Goal: Task Accomplishment & Management: Use online tool/utility

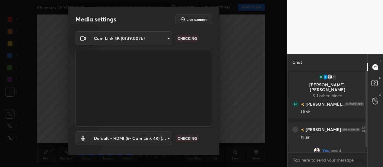
scroll to position [31, 0]
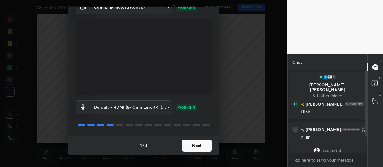
click at [187, 146] on button "Next" at bounding box center [197, 145] width 30 height 12
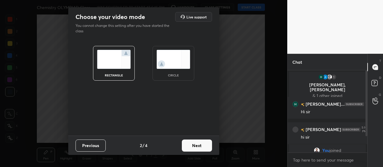
scroll to position [0, 0]
click at [196, 145] on button "Next" at bounding box center [197, 145] width 30 height 12
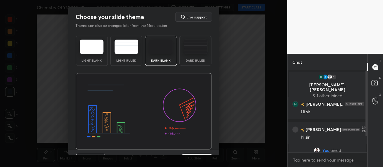
scroll to position [14, 0]
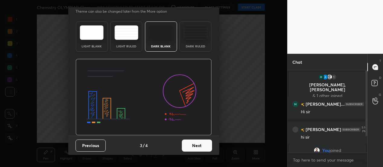
click at [199, 144] on button "Next" at bounding box center [197, 145] width 30 height 12
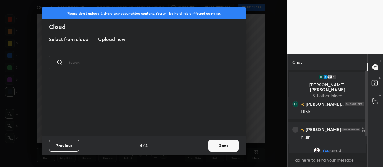
scroll to position [0, 0]
click at [219, 145] on button "Done" at bounding box center [223, 145] width 30 height 12
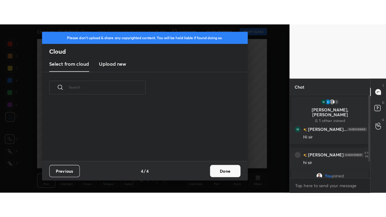
scroll to position [57, 194]
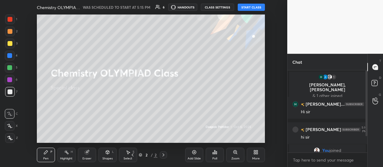
click at [255, 157] on div "More" at bounding box center [256, 158] width 8 height 3
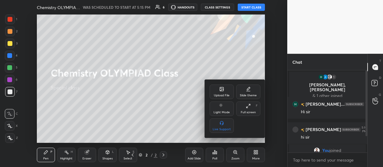
click at [251, 111] on div "Full screen" at bounding box center [248, 112] width 15 height 3
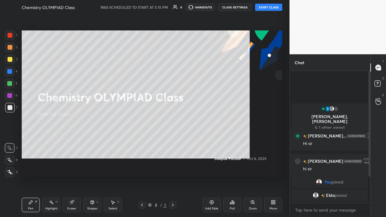
scroll to position [145, 79]
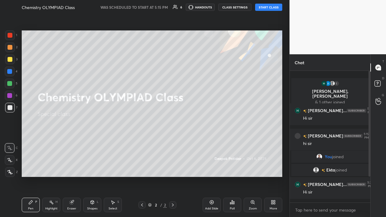
click at [257, 167] on div "Zoom" at bounding box center [253, 205] width 18 height 14
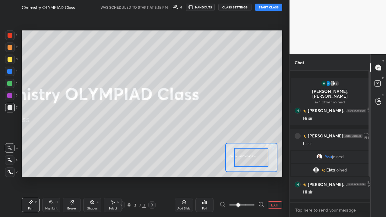
click at [274, 167] on button "EXIT" at bounding box center [275, 205] width 14 height 7
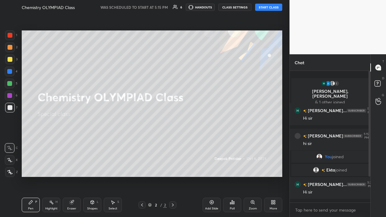
click at [274, 167] on icon at bounding box center [273, 202] width 5 height 5
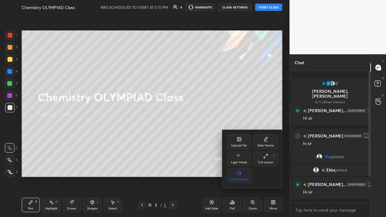
click at [272, 167] on div at bounding box center [193, 108] width 386 height 217
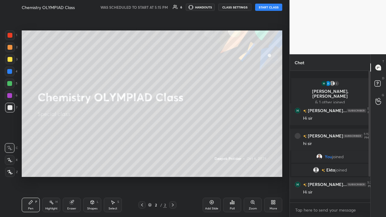
click at [214, 167] on div "Add Slide" at bounding box center [212, 205] width 18 height 14
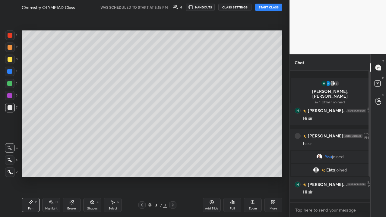
click at [380, 68] on icon at bounding box center [378, 67] width 5 height 5
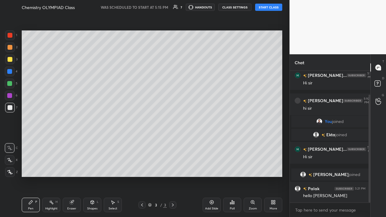
scroll to position [50, 0]
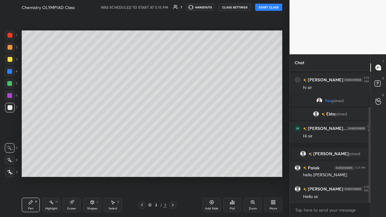
click at [11, 162] on icon at bounding box center [9, 160] width 5 height 4
click at [271, 7] on button "START CLASS" at bounding box center [268, 7] width 27 height 7
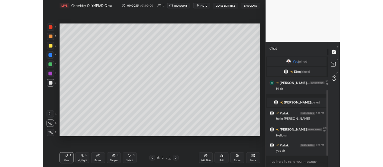
scroll to position [92, 0]
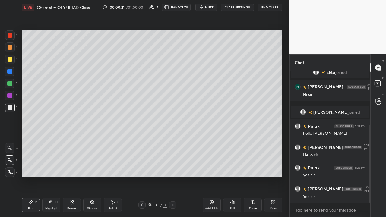
click at [376, 69] on icon at bounding box center [378, 67] width 5 height 5
click at [271, 167] on icon at bounding box center [273, 202] width 5 height 5
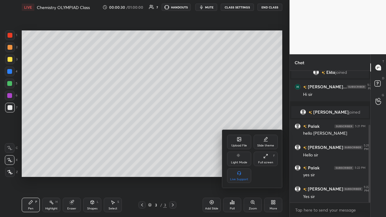
click at [271, 162] on div "Full screen" at bounding box center [265, 162] width 15 height 3
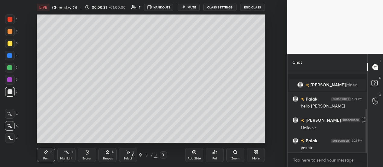
click at [260, 157] on div "More" at bounding box center [256, 155] width 18 height 14
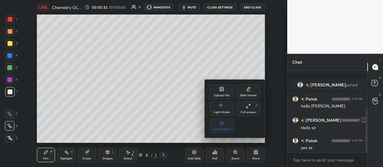
click at [255, 112] on div "Full screen F" at bounding box center [248, 108] width 24 height 14
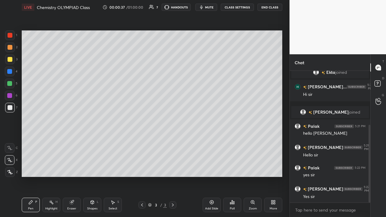
click at [216, 167] on div "Add Slide" at bounding box center [211, 208] width 13 height 3
click at [11, 167] on icon at bounding box center [9, 172] width 5 height 4
click at [14, 63] on div at bounding box center [10, 60] width 10 height 10
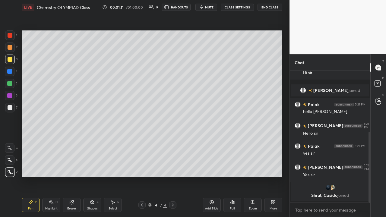
scroll to position [134, 0]
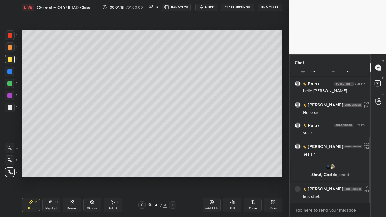
click at [11, 108] on div at bounding box center [10, 107] width 5 height 5
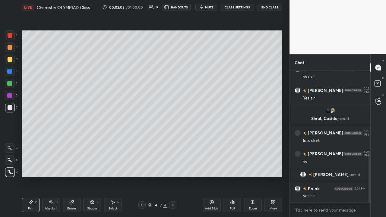
scroll to position [205, 0]
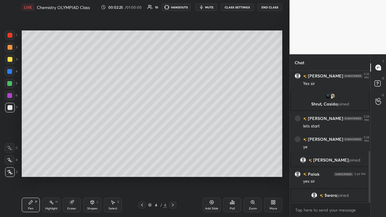
click at [13, 95] on div at bounding box center [10, 96] width 10 height 10
click at [72, 167] on div "Eraser" at bounding box center [72, 205] width 18 height 14
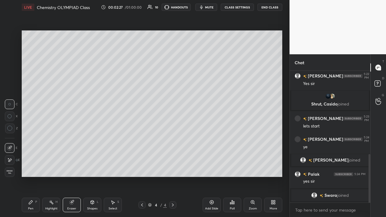
scroll to position [226, 0]
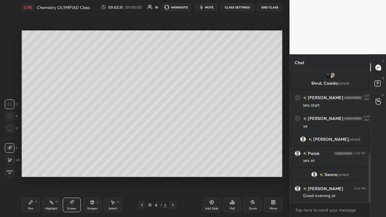
click at [33, 167] on div "Pen" at bounding box center [30, 208] width 5 height 3
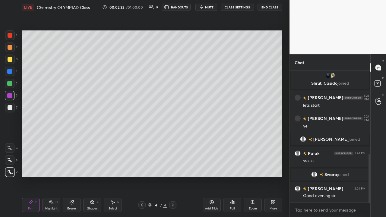
click at [14, 108] on div at bounding box center [10, 108] width 10 height 10
click at [9, 95] on div at bounding box center [9, 95] width 5 height 5
click at [97, 167] on div "Shapes" at bounding box center [92, 208] width 10 height 3
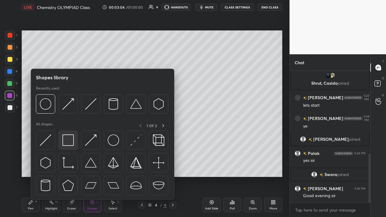
click at [70, 138] on img at bounding box center [67, 140] width 11 height 11
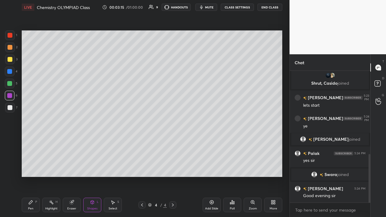
click at [33, 167] on div "Pen P" at bounding box center [31, 205] width 18 height 14
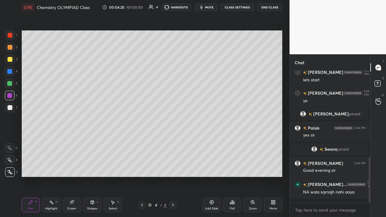
click at [13, 62] on div at bounding box center [10, 60] width 10 height 10
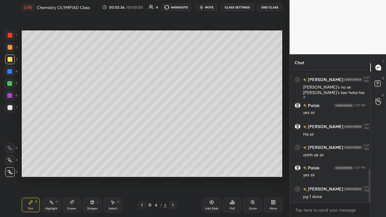
scroll to position [402, 0]
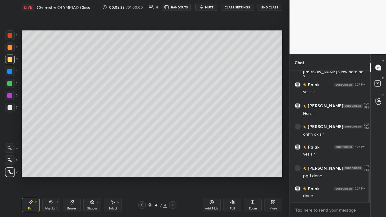
click at [212, 167] on div "Add Slide" at bounding box center [211, 208] width 13 height 3
click at [11, 110] on div at bounding box center [10, 107] width 5 height 5
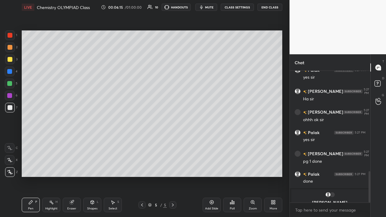
scroll to position [424, 0]
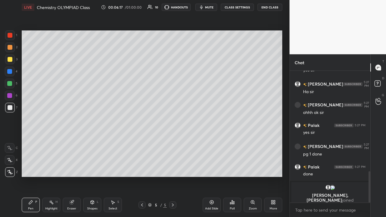
click at [74, 167] on div "Eraser" at bounding box center [71, 208] width 9 height 3
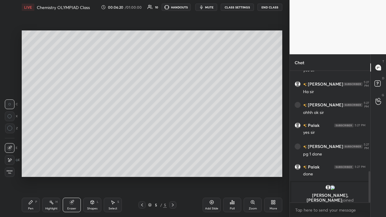
click at [35, 167] on div "Pen P" at bounding box center [31, 205] width 18 height 14
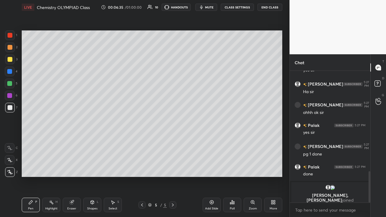
click at [75, 167] on div "Eraser" at bounding box center [72, 205] width 18 height 14
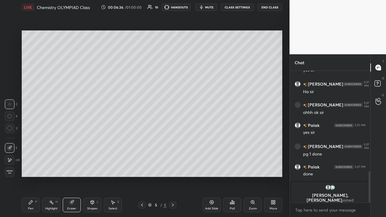
click at [13, 161] on div at bounding box center [10, 160] width 10 height 10
click at [33, 167] on div "Pen P" at bounding box center [31, 205] width 18 height 14
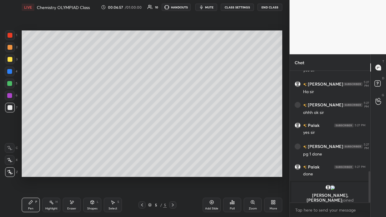
click at [13, 52] on div at bounding box center [10, 48] width 10 height 10
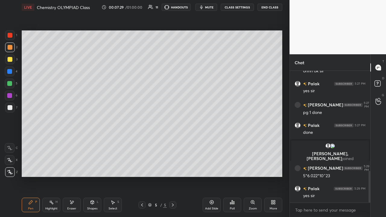
scroll to position [440, 0]
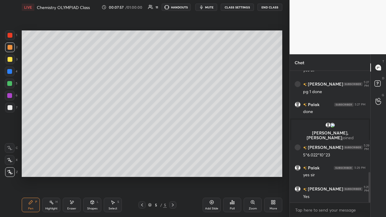
click at [215, 167] on div "Add Slide" at bounding box center [212, 205] width 18 height 14
click at [14, 107] on div at bounding box center [10, 108] width 10 height 10
click at [39, 30] on div "Setting up your live class Poll for secs No correct answer Start poll" at bounding box center [152, 103] width 266 height 179
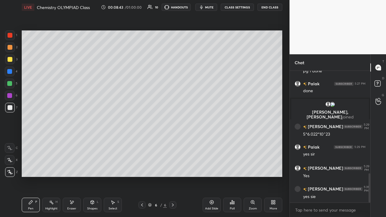
scroll to position [482, 0]
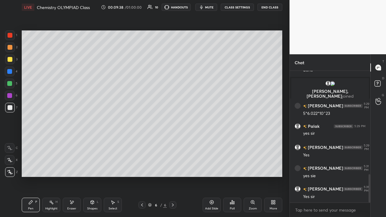
click at [9, 47] on div at bounding box center [10, 47] width 5 height 5
click at [68, 167] on div "Eraser" at bounding box center [72, 205] width 18 height 14
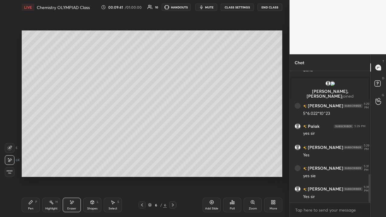
click at [89, 167] on div "Shapes L" at bounding box center [92, 205] width 18 height 14
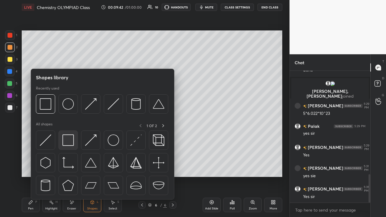
click at [66, 142] on img at bounding box center [67, 140] width 11 height 11
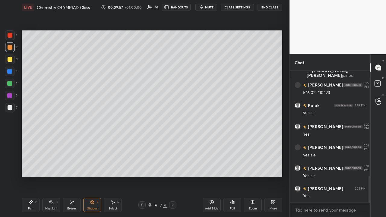
scroll to position [524, 0]
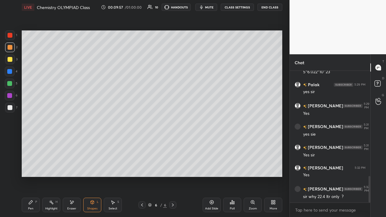
click at [93, 167] on icon at bounding box center [92, 203] width 3 height 4
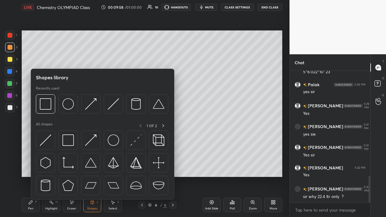
click at [110, 110] on div at bounding box center [113, 103] width 19 height 19
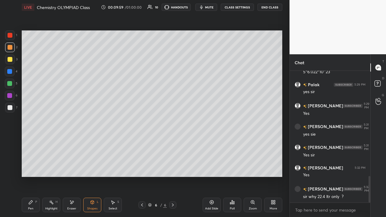
click at [34, 167] on div "Pen P" at bounding box center [31, 205] width 18 height 14
click at [13, 63] on div at bounding box center [10, 60] width 10 height 10
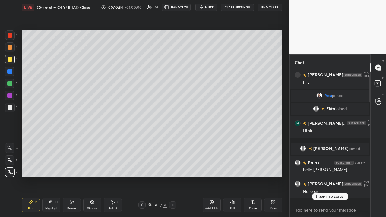
scroll to position [0, 0]
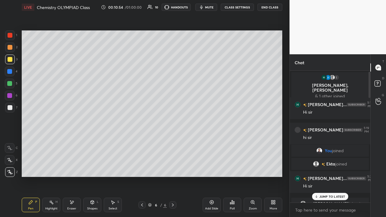
click at [336, 83] on p "Arya, Jaival, Ishan" at bounding box center [330, 88] width 70 height 10
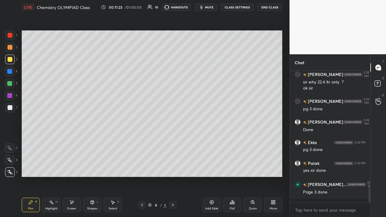
scroll to position [705, 0]
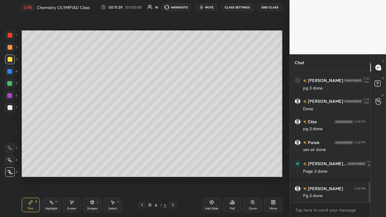
click at [213, 167] on icon at bounding box center [211, 202] width 5 height 5
click at [11, 110] on div at bounding box center [10, 107] width 5 height 5
click at [14, 59] on div at bounding box center [10, 60] width 10 height 10
click at [11, 108] on div at bounding box center [10, 107] width 5 height 5
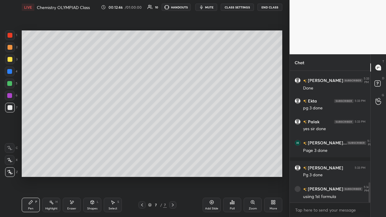
click at [142, 167] on icon at bounding box center [142, 205] width 5 height 5
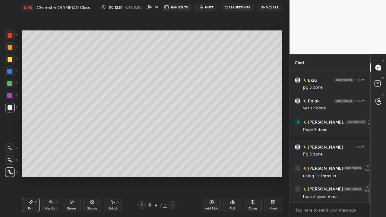
click at [173, 167] on icon at bounding box center [173, 205] width 5 height 5
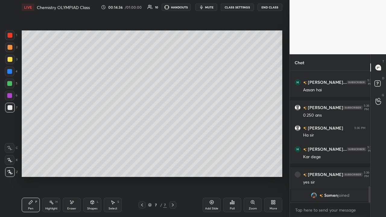
scroll to position [793, 0]
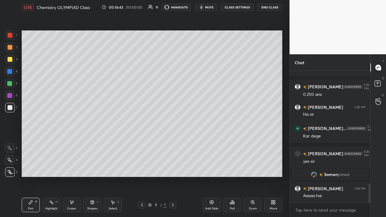
click at [212, 167] on div "Add Slide" at bounding box center [211, 208] width 13 height 3
click at [11, 59] on div at bounding box center [10, 59] width 5 height 5
click at [13, 109] on div at bounding box center [10, 108] width 10 height 10
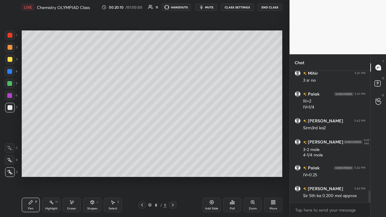
scroll to position [1326, 0]
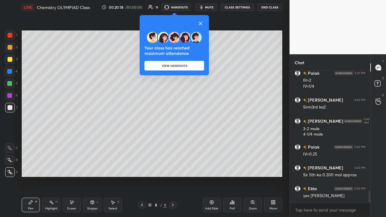
click at [195, 69] on button "VIEW HANDOUTS" at bounding box center [175, 66] width 60 height 10
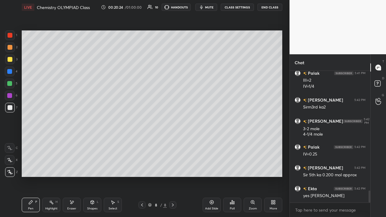
click at [382, 103] on div at bounding box center [379, 101] width 12 height 11
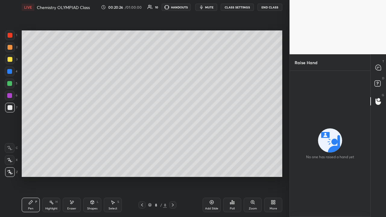
click at [378, 67] on icon at bounding box center [378, 67] width 2 height 0
type textarea "x"
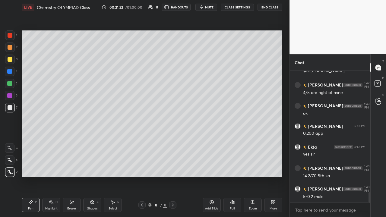
scroll to position [1568, 0]
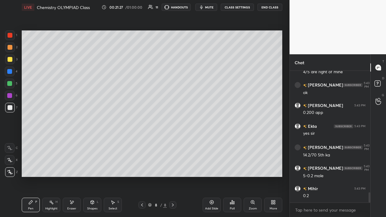
click at [12, 62] on div at bounding box center [10, 60] width 10 height 10
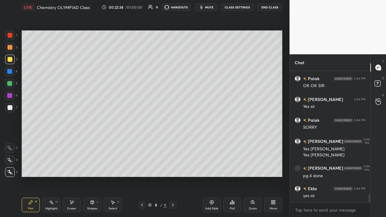
scroll to position [1823, 0]
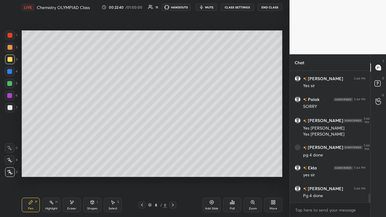
click at [218, 167] on div "Add Slide" at bounding box center [212, 205] width 18 height 14
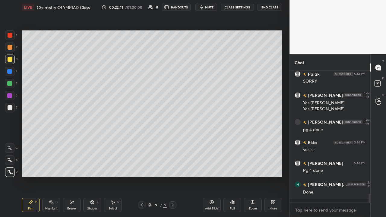
click at [10, 108] on div at bounding box center [10, 107] width 5 height 5
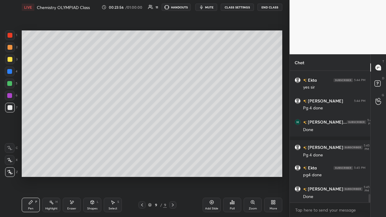
scroll to position [1926, 0]
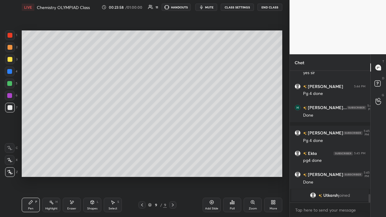
click at [78, 167] on div "Eraser" at bounding box center [72, 205] width 18 height 14
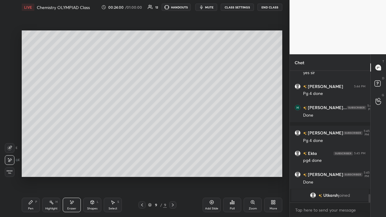
click at [36, 167] on div "Pen P" at bounding box center [31, 205] width 18 height 14
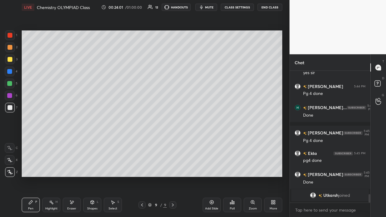
click at [76, 167] on div "Eraser" at bounding box center [72, 205] width 18 height 14
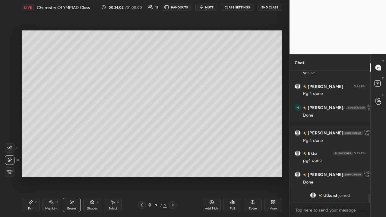
click at [36, 167] on div "P" at bounding box center [36, 202] width 2 height 3
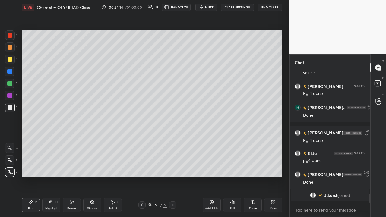
click at [11, 49] on div at bounding box center [10, 47] width 5 height 5
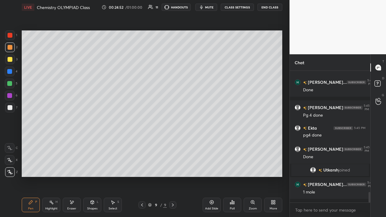
scroll to position [1516, 0]
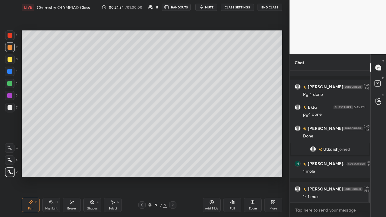
click at [11, 108] on div at bounding box center [10, 107] width 5 height 5
click at [11, 60] on div at bounding box center [10, 59] width 5 height 5
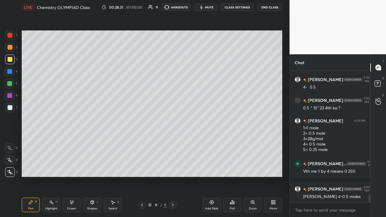
scroll to position [2139, 0]
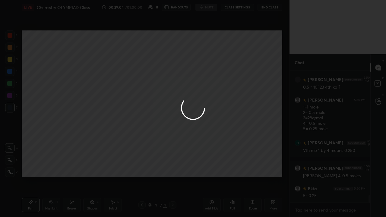
click at [227, 167] on div at bounding box center [193, 108] width 386 height 217
click at [216, 167] on div at bounding box center [193, 108] width 386 height 217
click at [215, 167] on div at bounding box center [193, 108] width 386 height 217
click at [213, 167] on div at bounding box center [193, 108] width 386 height 217
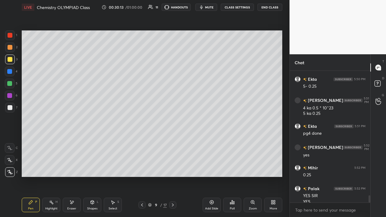
scroll to position [2255, 0]
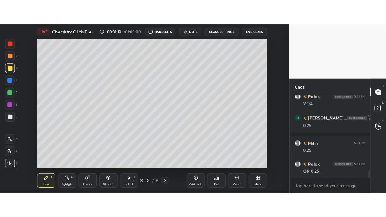
scroll to position [30052, 29917]
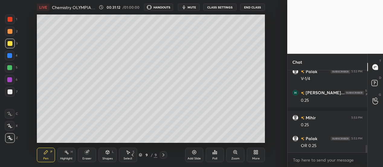
click at [254, 156] on div "More" at bounding box center [256, 155] width 18 height 14
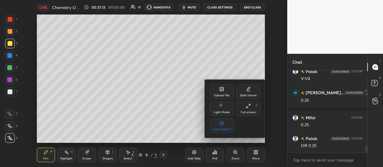
click at [247, 111] on div "Full screen" at bounding box center [248, 112] width 15 height 3
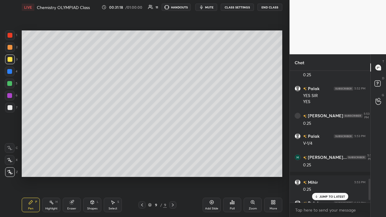
scroll to position [789, 0]
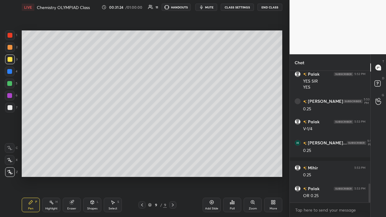
click at [74, 167] on div "Eraser" at bounding box center [72, 205] width 18 height 14
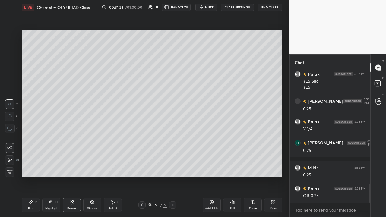
click at [12, 158] on div at bounding box center [10, 160] width 10 height 10
click at [36, 167] on div "Pen P" at bounding box center [31, 205] width 18 height 14
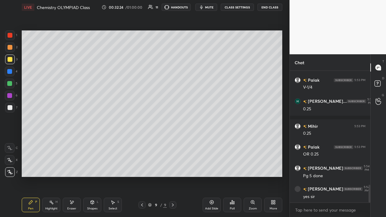
scroll to position [851, 0]
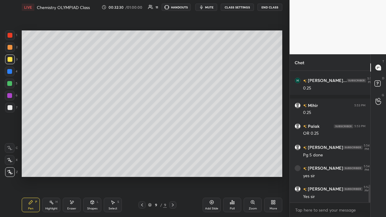
click at [212, 167] on div "Add Slide" at bounding box center [212, 205] width 18 height 14
click at [10, 108] on div at bounding box center [10, 107] width 5 height 5
click at [72, 167] on div "Eraser" at bounding box center [71, 208] width 9 height 3
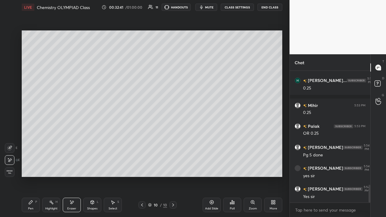
click at [36, 167] on div "Pen P" at bounding box center [31, 205] width 18 height 14
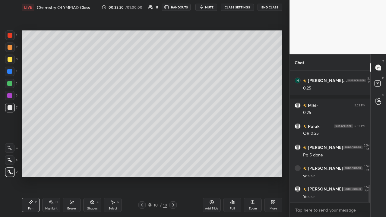
click at [9, 62] on div at bounding box center [10, 60] width 10 height 10
click at [91, 167] on div "Shapes L" at bounding box center [92, 205] width 18 height 14
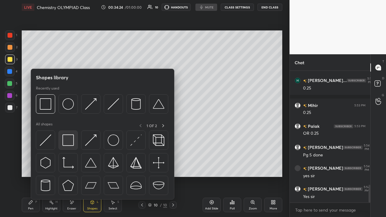
click at [68, 143] on img at bounding box center [67, 140] width 11 height 11
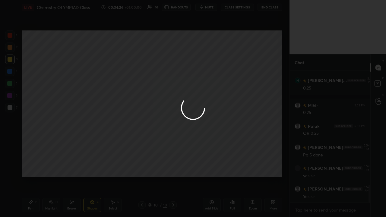
click at [10, 97] on div at bounding box center [193, 108] width 386 height 217
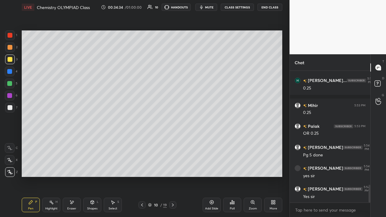
click at [12, 49] on div at bounding box center [10, 48] width 10 height 10
click at [13, 61] on div at bounding box center [10, 60] width 10 height 10
click at [75, 167] on div "Eraser" at bounding box center [72, 205] width 18 height 14
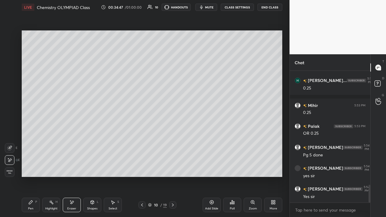
click at [31, 167] on div "Pen P" at bounding box center [31, 205] width 18 height 14
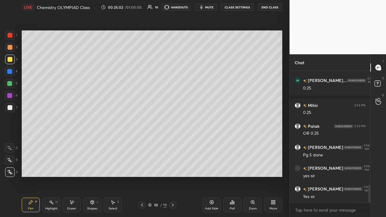
click at [10, 95] on div at bounding box center [9, 95] width 5 height 5
click at [89, 167] on div "Shapes" at bounding box center [92, 208] width 10 height 3
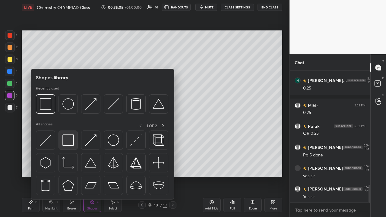
click at [70, 141] on img at bounding box center [67, 140] width 11 height 11
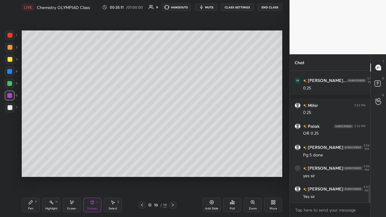
click at [117, 167] on div "S" at bounding box center [118, 202] width 2 height 3
click at [145, 167] on div "0 ° Undo Copy Duplicate Duplicate to new slide Delete" at bounding box center [152, 103] width 261 height 147
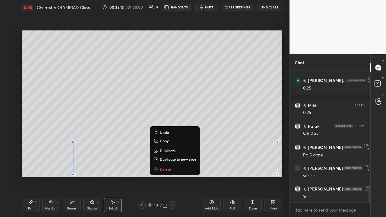
click at [217, 161] on div "0 ° Undo Copy Duplicate Duplicate to new slide Delete" at bounding box center [152, 103] width 261 height 147
click at [216, 145] on div "0 ° Undo Copy Duplicate Duplicate to new slide Delete" at bounding box center [152, 103] width 261 height 147
click at [220, 159] on div "0 ° Undo Copy Duplicate Duplicate to new slide Delete" at bounding box center [152, 103] width 261 height 147
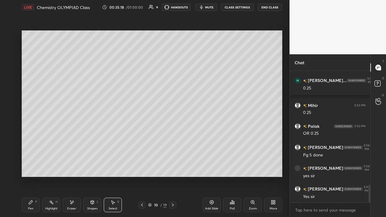
click at [187, 167] on div "0 ° Undo Copy Duplicate Duplicate to new slide Delete" at bounding box center [152, 103] width 261 height 147
click at [129, 167] on div "0 ° Undo Copy Duplicate Duplicate to new slide Delete" at bounding box center [152, 103] width 261 height 147
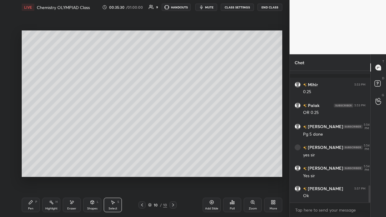
click at [223, 167] on div "0 ° Undo Copy Duplicate Duplicate to new slide Delete" at bounding box center [152, 103] width 261 height 147
click at [224, 167] on div "0 ° Undo Copy Duplicate Duplicate to new slide Delete" at bounding box center [152, 103] width 261 height 147
click at [223, 167] on div "0 ° Undo Copy Duplicate Duplicate to new slide Delete" at bounding box center [152, 103] width 261 height 147
click at [197, 167] on div "0 ° Undo Copy Duplicate Duplicate to new slide Delete" at bounding box center [152, 103] width 261 height 147
click at [0, 0] on p "Duplicate to new slide" at bounding box center [0, 0] width 0 height 0
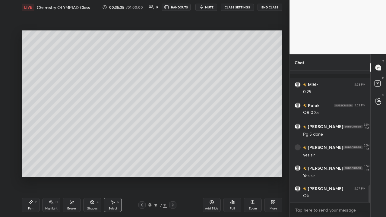
click at [142, 167] on icon at bounding box center [142, 205] width 2 height 3
click at [186, 167] on div "0 ° Undo Copy Duplicate Duplicate to new slide Delete" at bounding box center [152, 103] width 261 height 147
click at [116, 167] on div "Select S" at bounding box center [113, 205] width 18 height 14
click at [156, 142] on div "0 ° Undo Copy Duplicate Duplicate to new slide Delete" at bounding box center [152, 103] width 261 height 147
click at [159, 143] on div "0 ° Undo Copy Duplicate Duplicate to new slide Delete" at bounding box center [152, 103] width 261 height 147
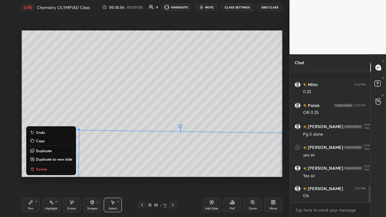
click at [177, 103] on div "1 ° Undo Copy Duplicate Duplicate to new slide Delete" at bounding box center [152, 103] width 261 height 147
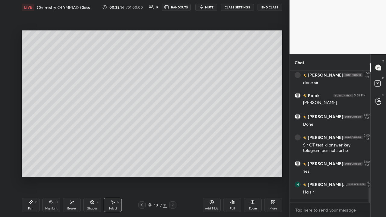
scroll to position [1028, 0]
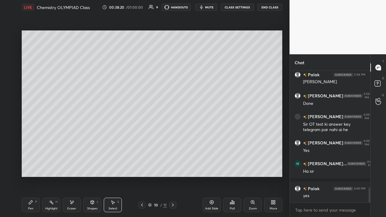
click at [209, 167] on div "Add Slide" at bounding box center [212, 205] width 18 height 14
click at [142, 167] on icon at bounding box center [142, 205] width 5 height 5
click at [173, 167] on icon at bounding box center [173, 205] width 5 height 5
click at [174, 167] on icon at bounding box center [173, 205] width 5 height 5
click at [173, 167] on icon at bounding box center [173, 205] width 5 height 5
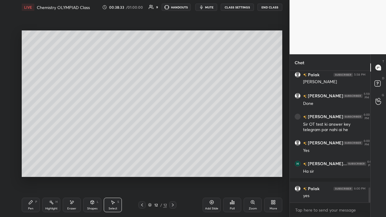
click at [205, 167] on div "Add Slide" at bounding box center [211, 208] width 13 height 3
click at [36, 85] on div "0 ° Undo Copy Duplicate Duplicate to new slide Delete" at bounding box center [152, 103] width 261 height 147
click at [35, 167] on div "Pen P" at bounding box center [31, 205] width 18 height 14
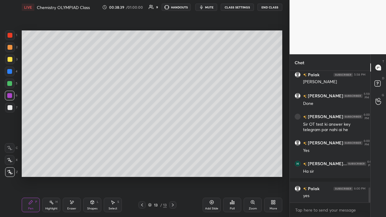
click at [11, 108] on div at bounding box center [10, 107] width 5 height 5
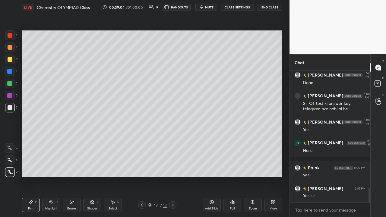
click at [73, 167] on div "Eraser" at bounding box center [71, 208] width 9 height 3
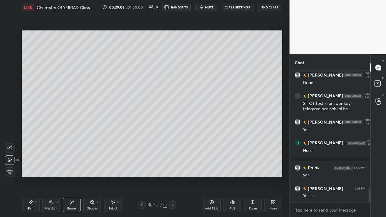
click at [32, 167] on div "Pen" at bounding box center [30, 208] width 5 height 3
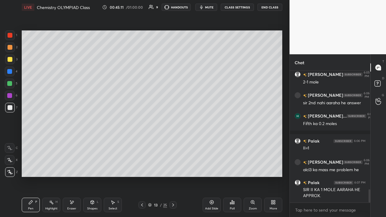
scroll to position [1175, 0]
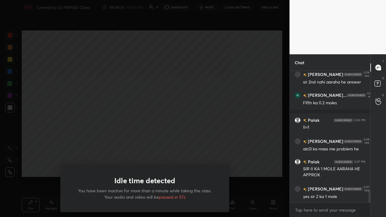
click at [218, 144] on div "Idle time detected You have been inactive for more than a minute while taking t…" at bounding box center [145, 108] width 290 height 217
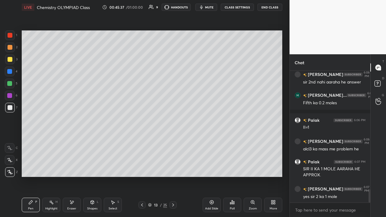
scroll to position [1200, 0]
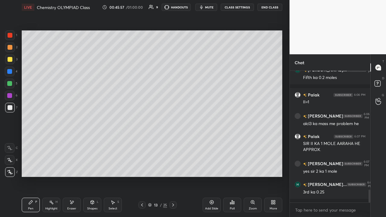
click at [153, 5] on icon at bounding box center [151, 7] width 5 height 5
click at [152, 8] on icon at bounding box center [151, 7] width 5 height 5
click at [152, 10] on div at bounding box center [151, 7] width 5 height 6
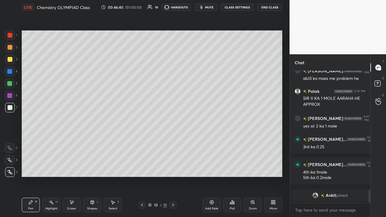
scroll to position [1193, 0]
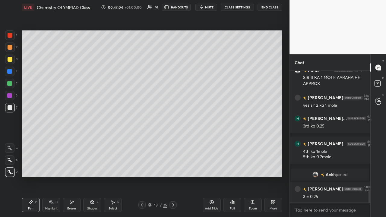
click at [13, 60] on div at bounding box center [10, 60] width 10 height 10
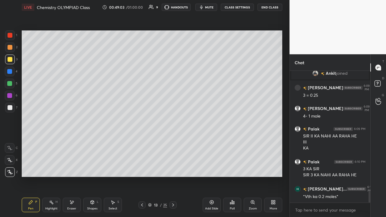
scroll to position [1406, 0]
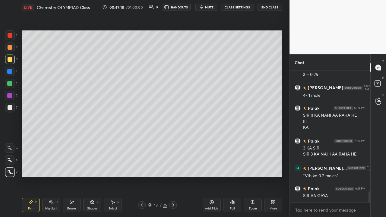
click at [206, 167] on div "Add Slide" at bounding box center [211, 208] width 13 height 3
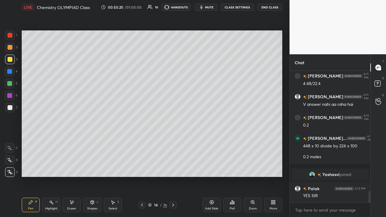
scroll to position [2, 2]
click at [208, 167] on div "Add Slide" at bounding box center [212, 205] width 18 height 14
click at [11, 106] on div at bounding box center [10, 107] width 5 height 5
click at [92, 167] on div "Shapes" at bounding box center [92, 208] width 10 height 3
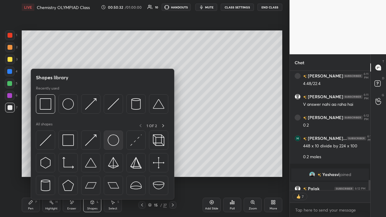
click at [111, 140] on img at bounding box center [113, 140] width 11 height 11
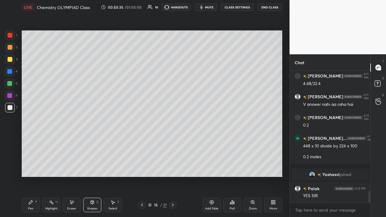
scroll to position [1387, 0]
click at [112, 167] on div "Select" at bounding box center [113, 208] width 9 height 3
click at [173, 134] on div "0 ° Undo Copy Duplicate Duplicate to new slide Delete" at bounding box center [152, 103] width 261 height 147
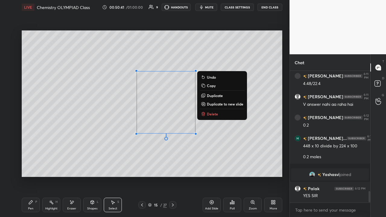
click at [148, 163] on div "0 ° Undo Copy Duplicate Duplicate to new slide Delete" at bounding box center [152, 103] width 261 height 147
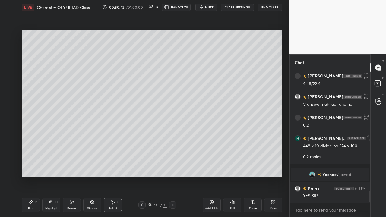
click at [34, 167] on div "Pen P" at bounding box center [31, 205] width 18 height 14
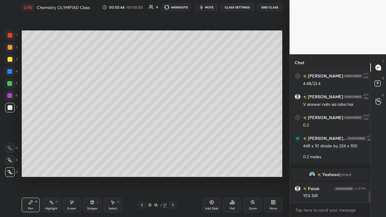
click at [14, 63] on div at bounding box center [10, 60] width 10 height 10
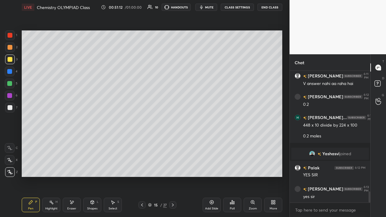
click at [10, 110] on div at bounding box center [10, 107] width 5 height 5
click at [12, 86] on div at bounding box center [10, 84] width 10 height 10
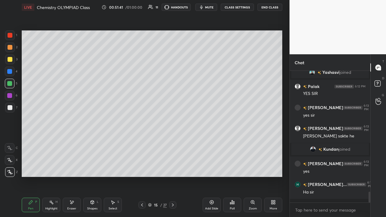
scroll to position [1494, 0]
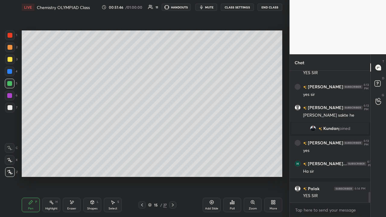
click at [10, 108] on div at bounding box center [10, 107] width 5 height 5
click at [11, 60] on div at bounding box center [10, 59] width 5 height 5
click at [94, 167] on icon at bounding box center [92, 203] width 3 height 4
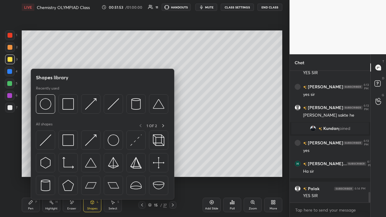
click at [88, 167] on div "Shapes L" at bounding box center [92, 205] width 18 height 14
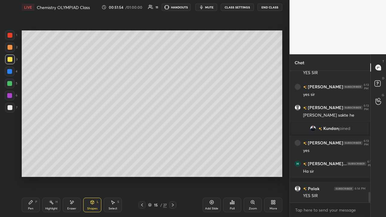
click at [73, 167] on div "Eraser" at bounding box center [71, 208] width 9 height 3
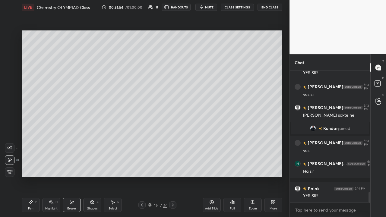
click at [33, 167] on div "Pen P" at bounding box center [31, 205] width 18 height 14
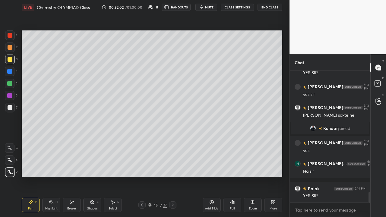
click at [14, 109] on div at bounding box center [10, 108] width 10 height 10
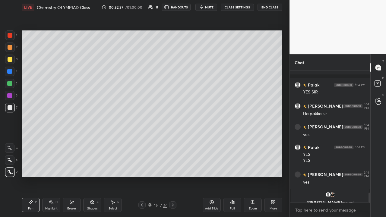
scroll to position [1605, 0]
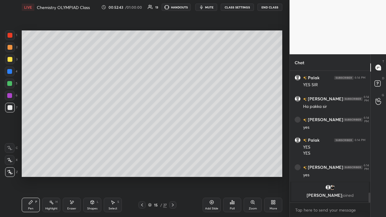
click at [10, 49] on div at bounding box center [10, 47] width 5 height 5
click at [10, 110] on div at bounding box center [10, 108] width 10 height 10
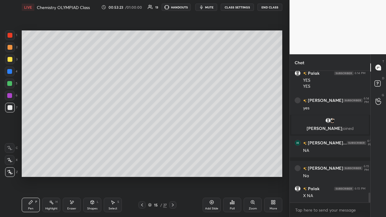
scroll to position [1597, 0]
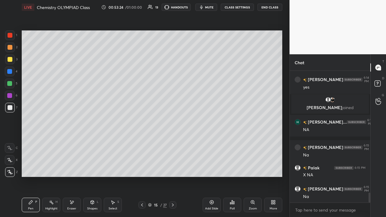
click at [10, 74] on div at bounding box center [10, 72] width 10 height 10
click at [70, 167] on div "Eraser" at bounding box center [71, 208] width 9 height 3
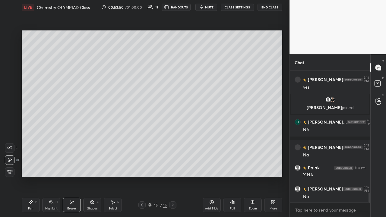
click at [32, 167] on div "Pen P" at bounding box center [31, 205] width 18 height 14
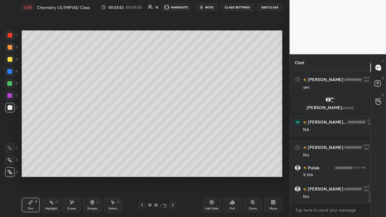
click at [12, 72] on div at bounding box center [10, 72] width 10 height 10
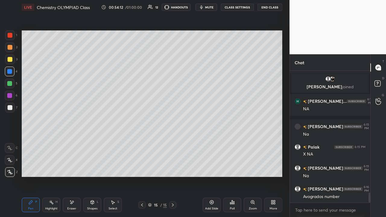
click at [151, 8] on icon at bounding box center [149, 8] width 3 height 1
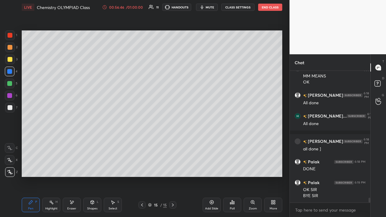
scroll to position [3507, 0]
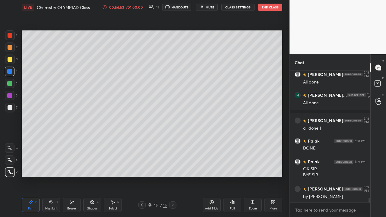
click at [272, 6] on button "End Class" at bounding box center [270, 7] width 24 height 7
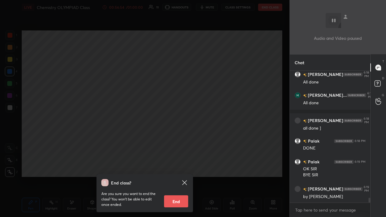
click at [178, 167] on button "End" at bounding box center [176, 202] width 24 height 12
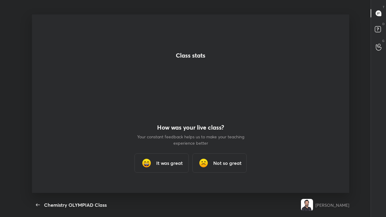
scroll to position [0, 0]
click at [181, 166] on h3 "It was great" at bounding box center [169, 163] width 27 height 7
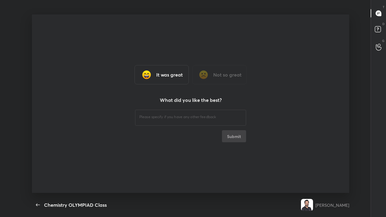
click at [206, 119] on textarea at bounding box center [190, 117] width 103 height 6
click at [207, 119] on textarea at bounding box center [190, 117] width 103 height 6
click at [232, 139] on div "​ Submit" at bounding box center [190, 126] width 111 height 34
click at [233, 137] on div "​ Submit" at bounding box center [190, 126] width 111 height 34
click at [223, 119] on textarea at bounding box center [190, 117] width 103 height 6
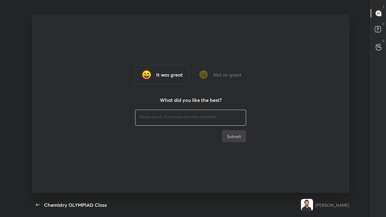
click at [211, 123] on div "​" at bounding box center [190, 117] width 111 height 17
click at [234, 139] on div "​ Submit" at bounding box center [190, 126] width 111 height 34
click at [233, 137] on div "​ Submit" at bounding box center [190, 126] width 111 height 34
click at [233, 136] on div "​ Submit" at bounding box center [190, 126] width 111 height 34
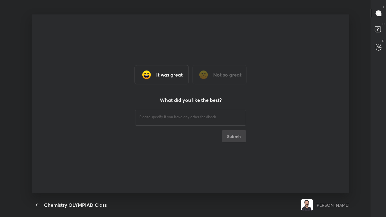
click at [234, 134] on div "​ Submit" at bounding box center [190, 126] width 111 height 34
click at [179, 80] on div "It was great" at bounding box center [162, 74] width 54 height 19
click at [175, 81] on div "It was great" at bounding box center [162, 74] width 54 height 19
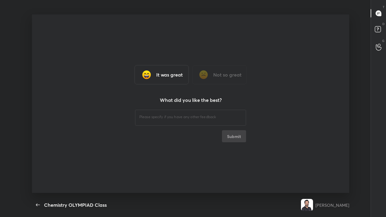
click at [176, 79] on div "It was great" at bounding box center [162, 74] width 54 height 19
click at [177, 79] on div "It was great" at bounding box center [162, 74] width 54 height 19
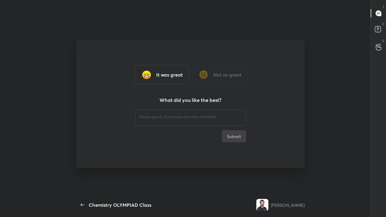
type textarea "x"
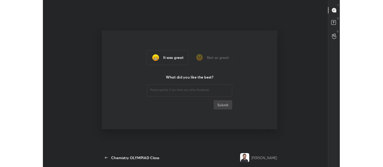
scroll to position [30052, 29802]
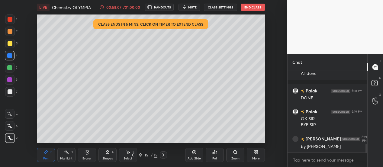
scroll to position [30052, 29917]
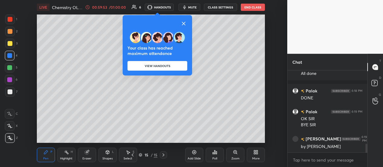
click at [253, 8] on button "End Class" at bounding box center [253, 7] width 24 height 7
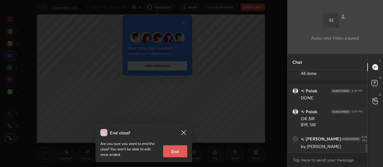
click at [179, 150] on button "End" at bounding box center [175, 151] width 24 height 12
type textarea "x"
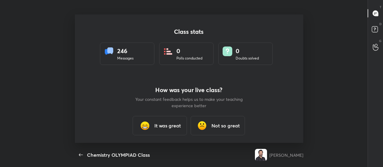
scroll to position [128, 378]
click at [172, 125] on h3 "It was great" at bounding box center [168, 125] width 27 height 7
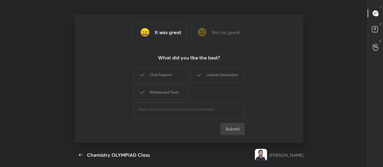
click at [213, 73] on div "Learner Interaction" at bounding box center [217, 74] width 54 height 15
click at [234, 129] on button "Submit" at bounding box center [232, 129] width 24 height 12
